Goal: Answer question/provide support

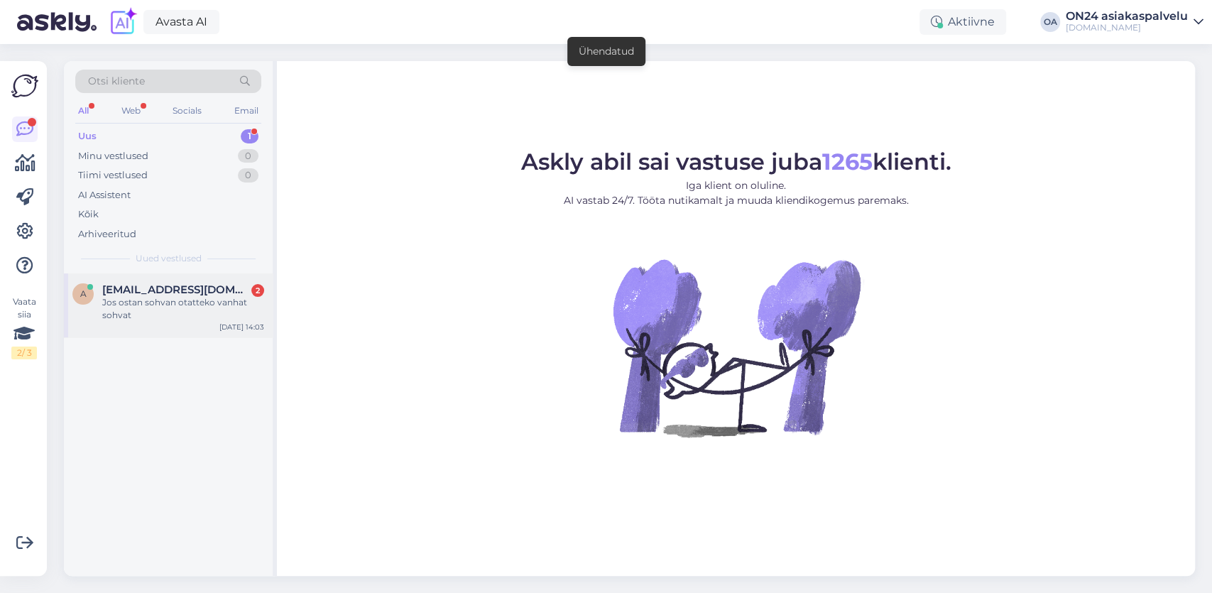
click at [183, 292] on span "[EMAIL_ADDRESS][DOMAIN_NAME]" at bounding box center [176, 289] width 148 height 13
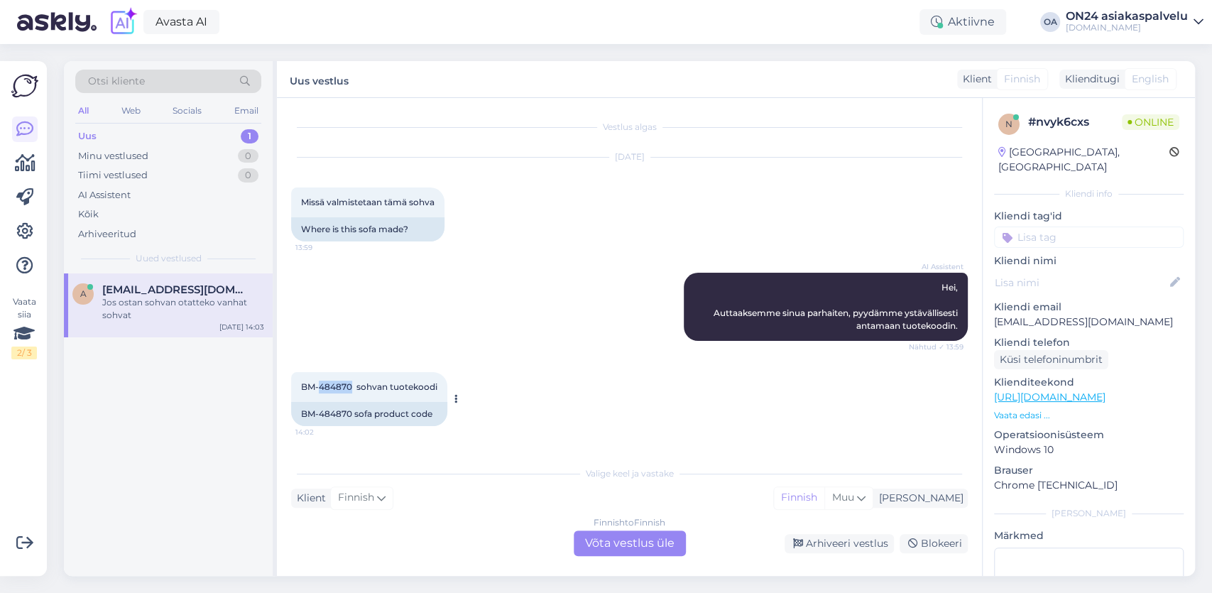
drag, startPoint x: 351, startPoint y: 388, endPoint x: 319, endPoint y: 385, distance: 32.1
click at [319, 385] on span "BM-484870 sohvan tuotekoodi" at bounding box center [369, 386] width 136 height 11
copy span "484870"
click at [634, 542] on div "Finnish to Finnish Võta vestlus üle" at bounding box center [630, 543] width 112 height 26
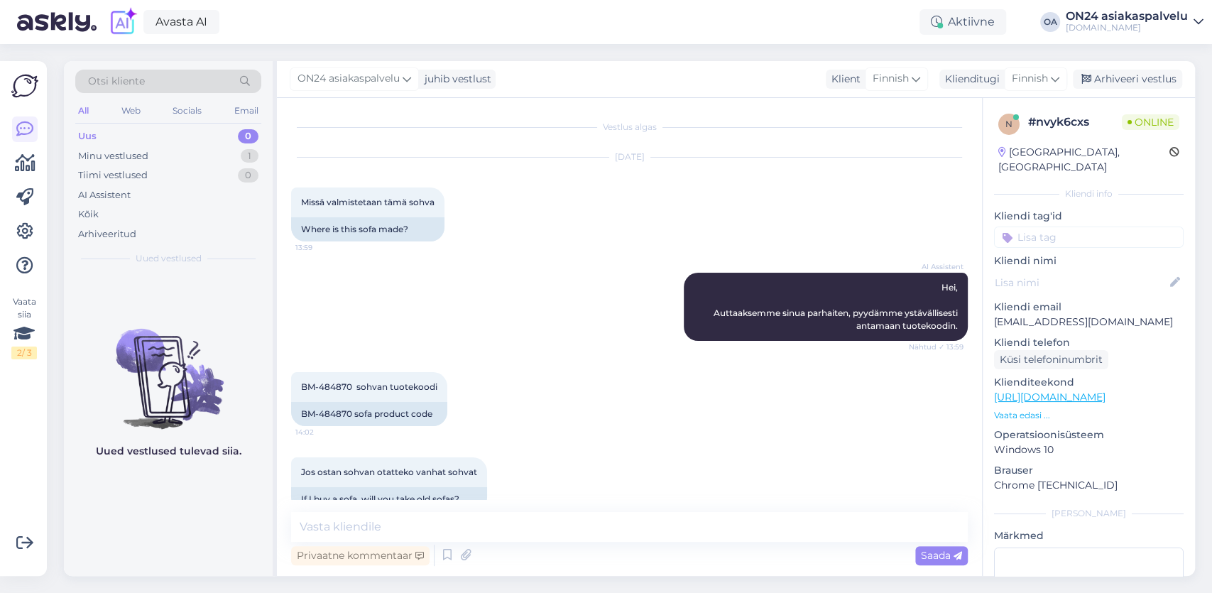
scroll to position [27, 0]
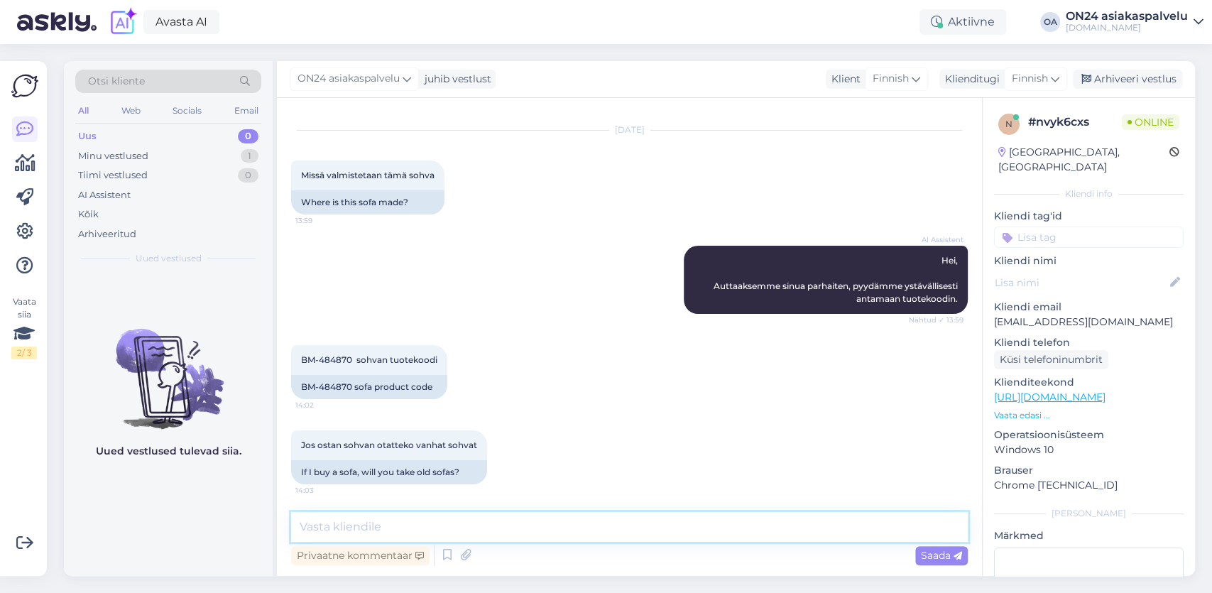
click at [372, 526] on textarea at bounding box center [629, 527] width 676 height 30
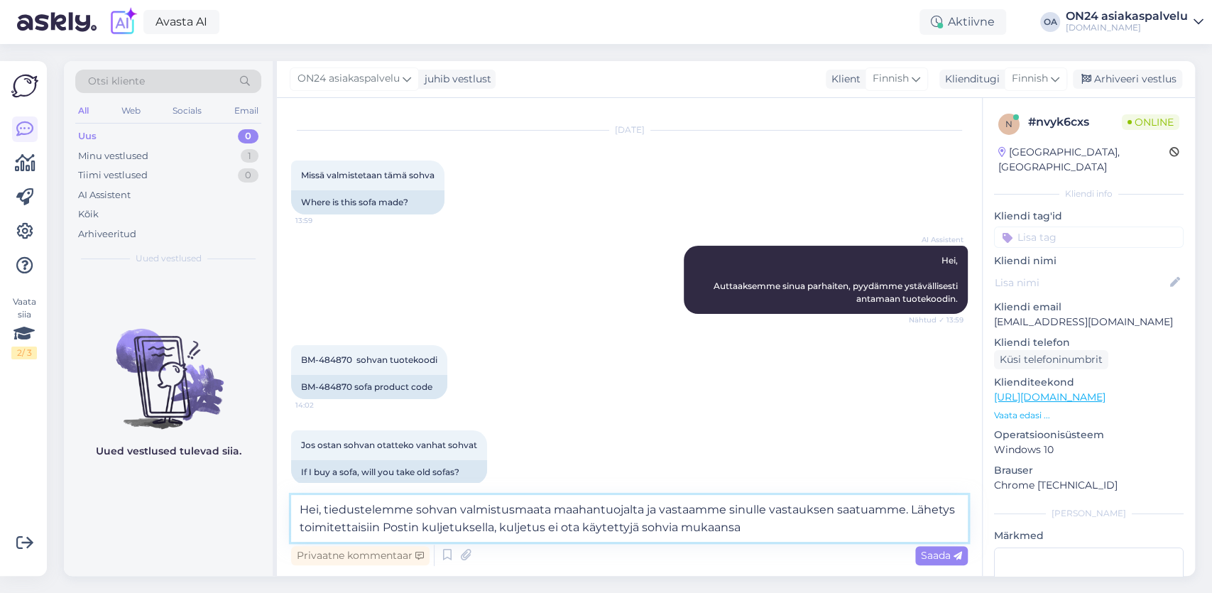
type textarea "Hei, tiedustelemme sohvan valmistusmaata maahantuojalta ja vastaamme sinulle va…"
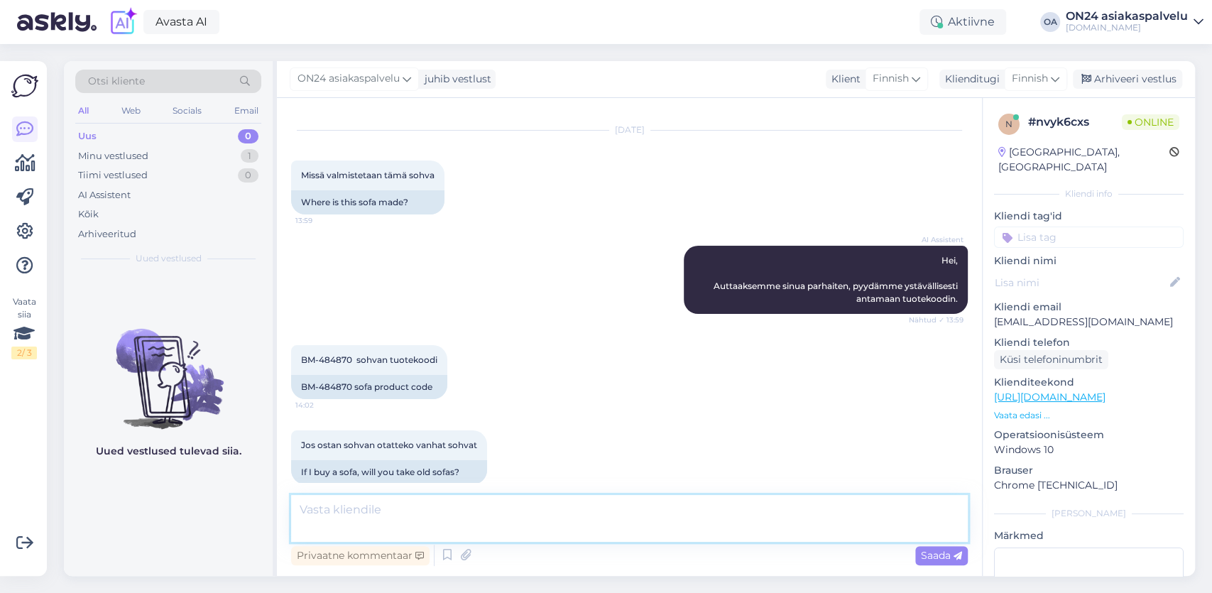
scroll to position [126, 0]
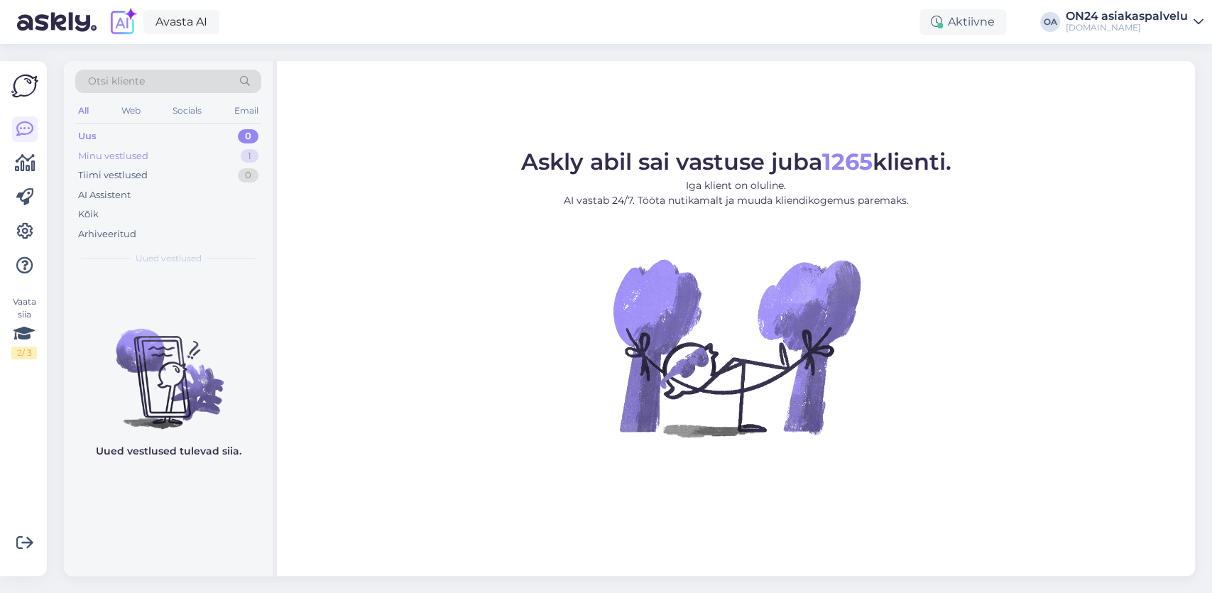
click at [144, 158] on div "Minu vestlused" at bounding box center [113, 156] width 70 height 14
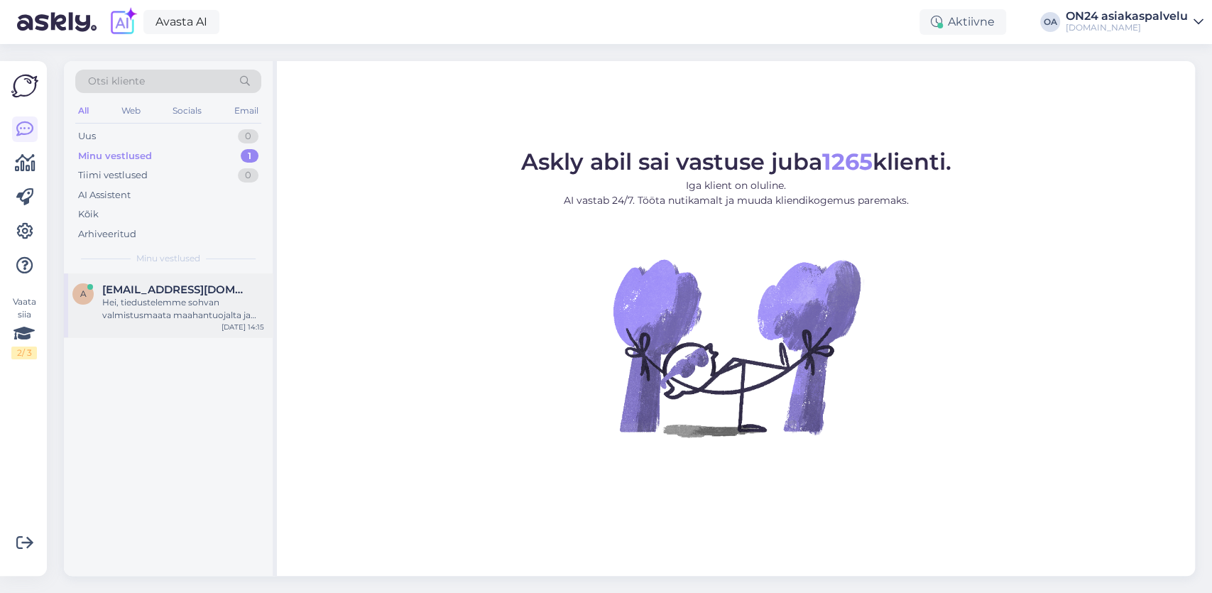
click at [193, 299] on div "Hei, tiedustelemme sohvan valmistusmaata maahantuojalta ja vastaamme sinulle va…" at bounding box center [183, 309] width 162 height 26
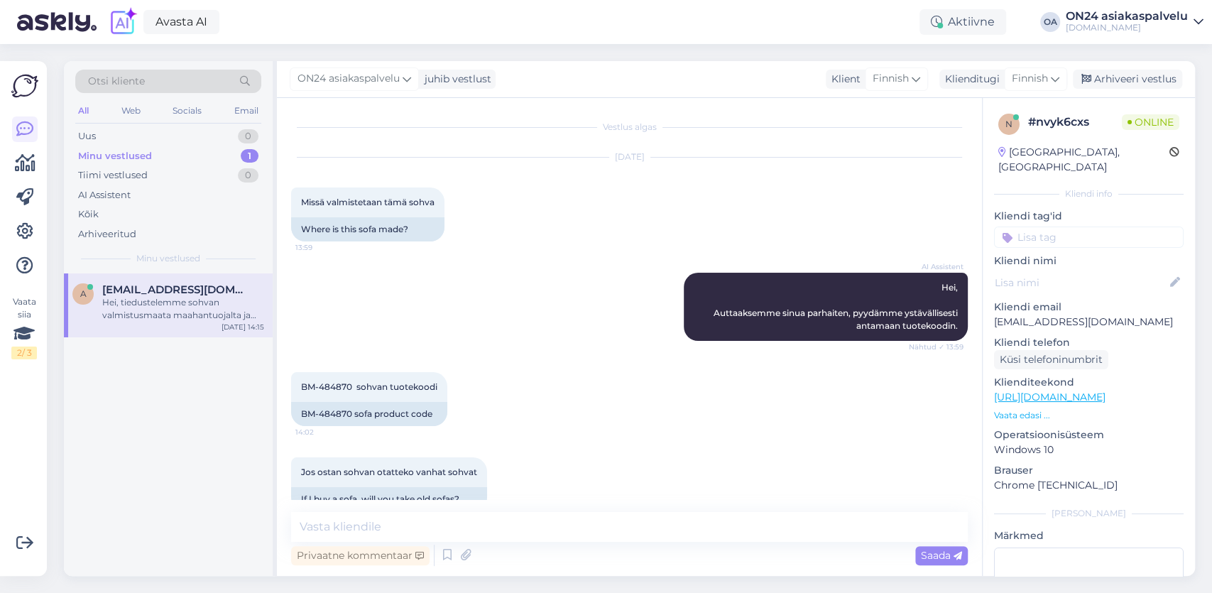
scroll to position [126, 0]
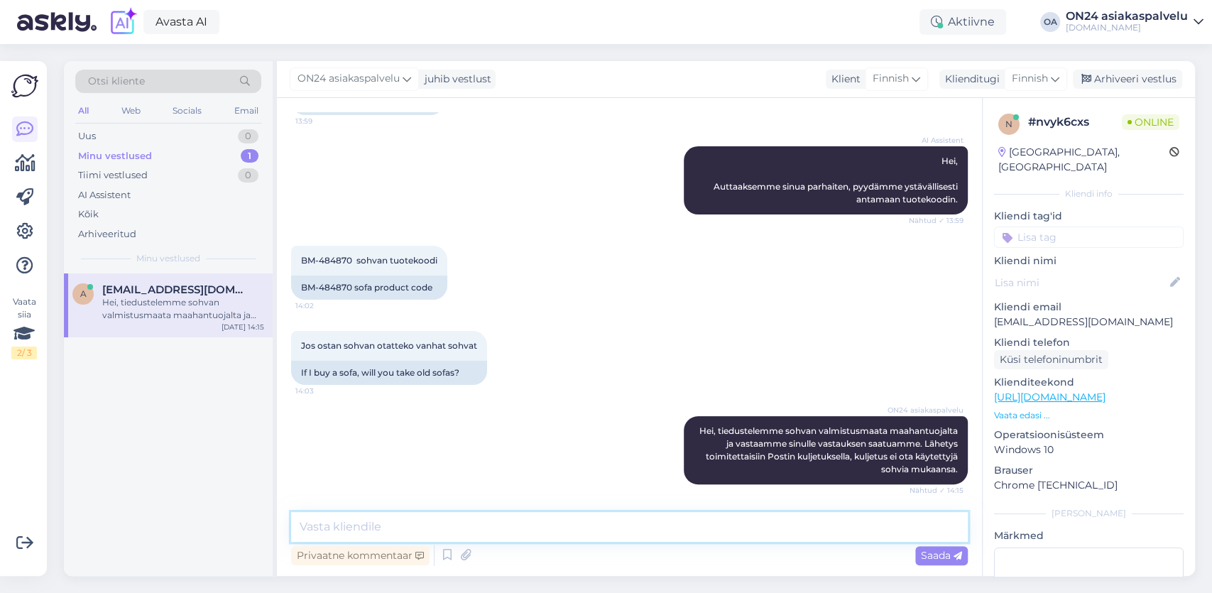
click at [388, 516] on textarea at bounding box center [629, 527] width 676 height 30
drag, startPoint x: 412, startPoint y: 527, endPoint x: 469, endPoint y: 520, distance: 57.2
click at [469, 520] on textarea "Hei, tiedustelemasi sph" at bounding box center [629, 527] width 676 height 30
paste textarea "2-istuttava mekanismisohva recliner"
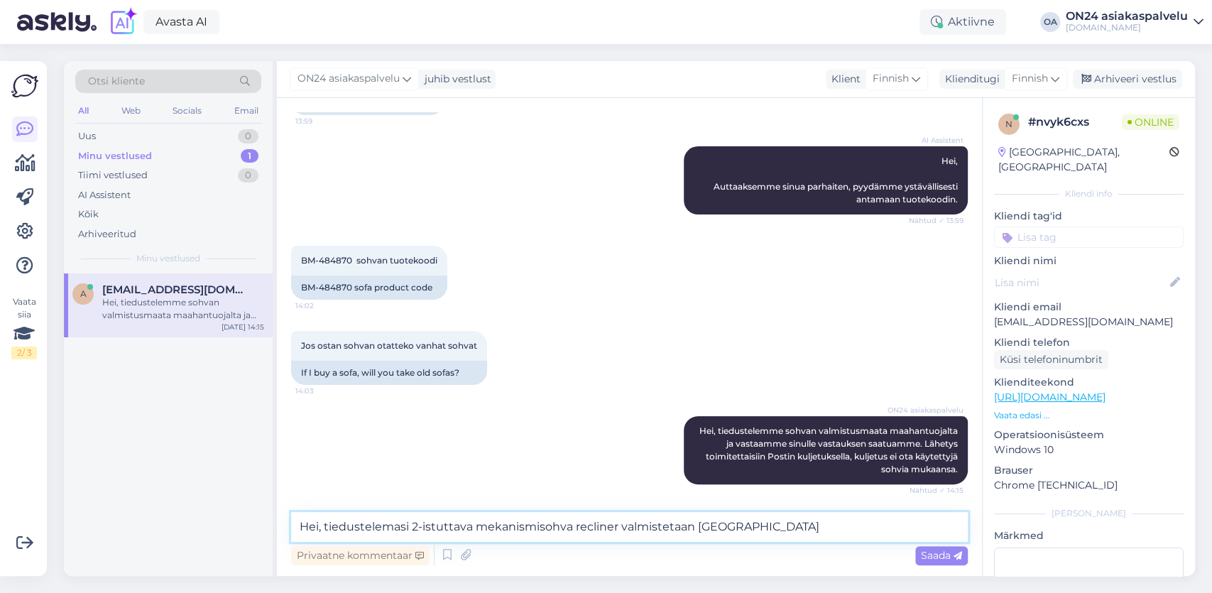
type textarea "Hei, tiedustelemasi 2-istuttava mekanismisohva recliner valmistetaan Kiinassa."
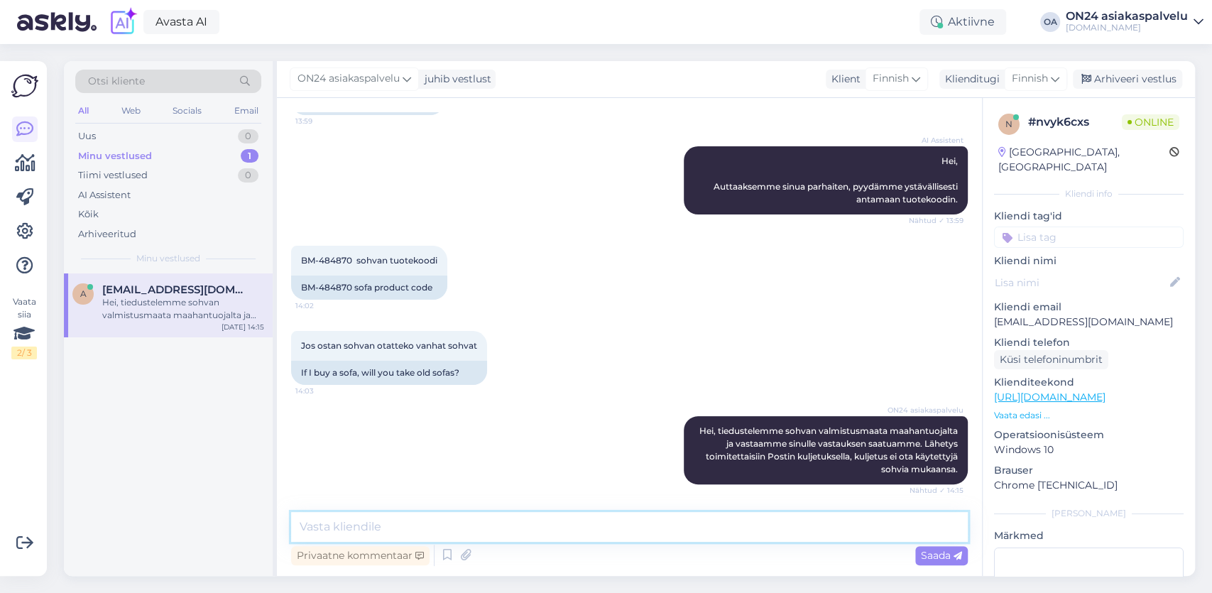
scroll to position [200, 0]
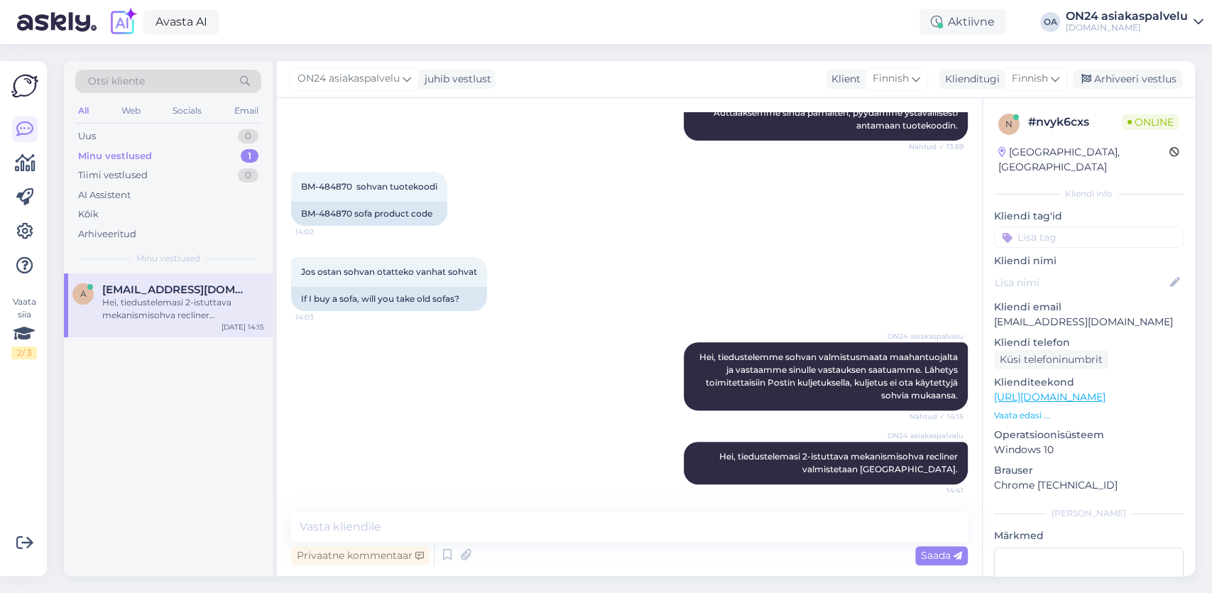
click at [219, 300] on div "Hei, tiedustelemasi 2-istuttava mekanismisohva recliner valmistetaan Kiinassa." at bounding box center [183, 309] width 162 height 26
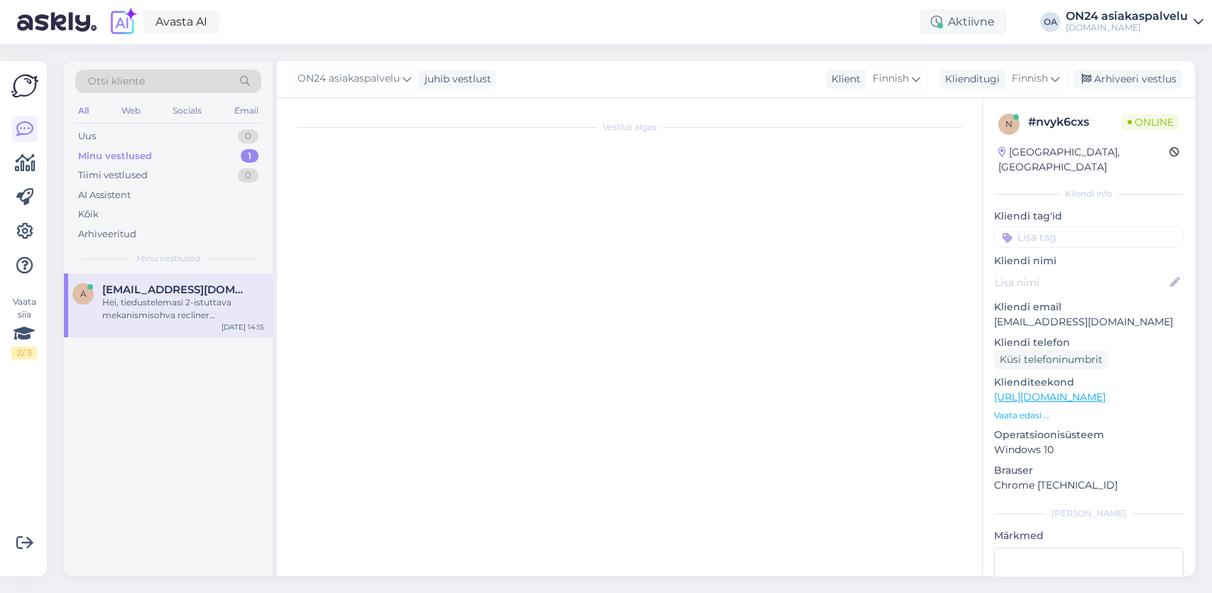
scroll to position [0, 0]
